Goal: Task Accomplishment & Management: Use online tool/utility

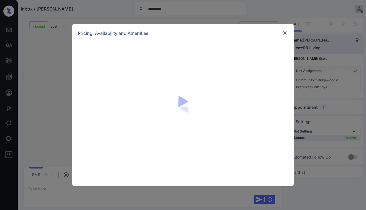
scroll to position [11, 0]
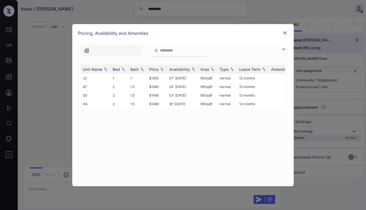
click at [285, 31] on img at bounding box center [285, 33] width 6 height 6
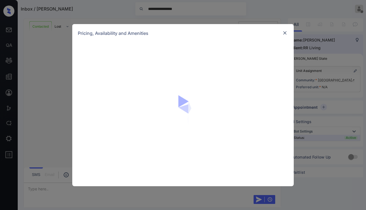
scroll to position [18, 0]
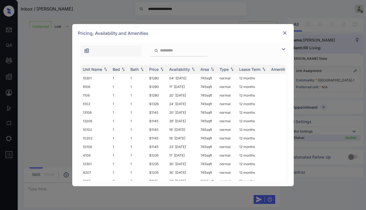
click at [285, 33] on img at bounding box center [285, 33] width 6 height 6
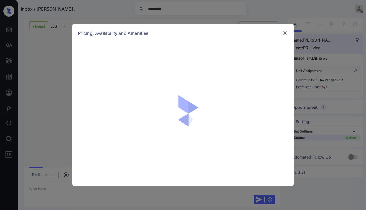
scroll to position [295, 0]
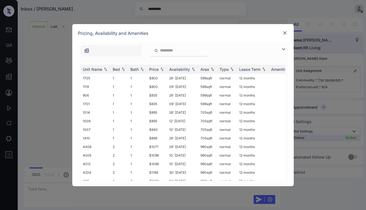
click at [284, 33] on img at bounding box center [285, 33] width 6 height 6
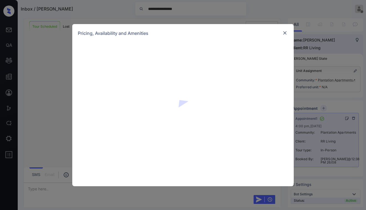
scroll to position [434, 0]
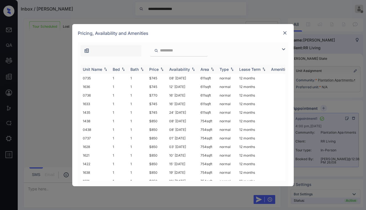
click at [106, 70] on img at bounding box center [106, 69] width 6 height 4
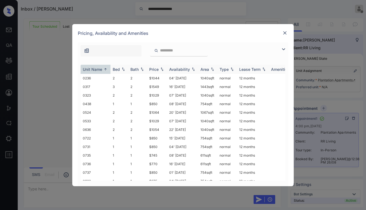
click at [106, 70] on img at bounding box center [106, 69] width 6 height 4
click at [125, 69] on img at bounding box center [123, 69] width 6 height 4
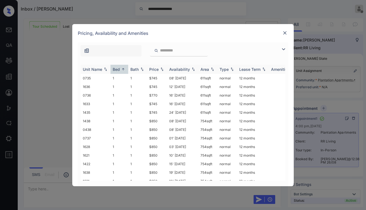
click at [125, 69] on img at bounding box center [123, 69] width 6 height 4
click at [123, 70] on img at bounding box center [123, 69] width 6 height 4
click at [285, 34] on img at bounding box center [285, 33] width 6 height 6
